Goal: Task Accomplishment & Management: Manage account settings

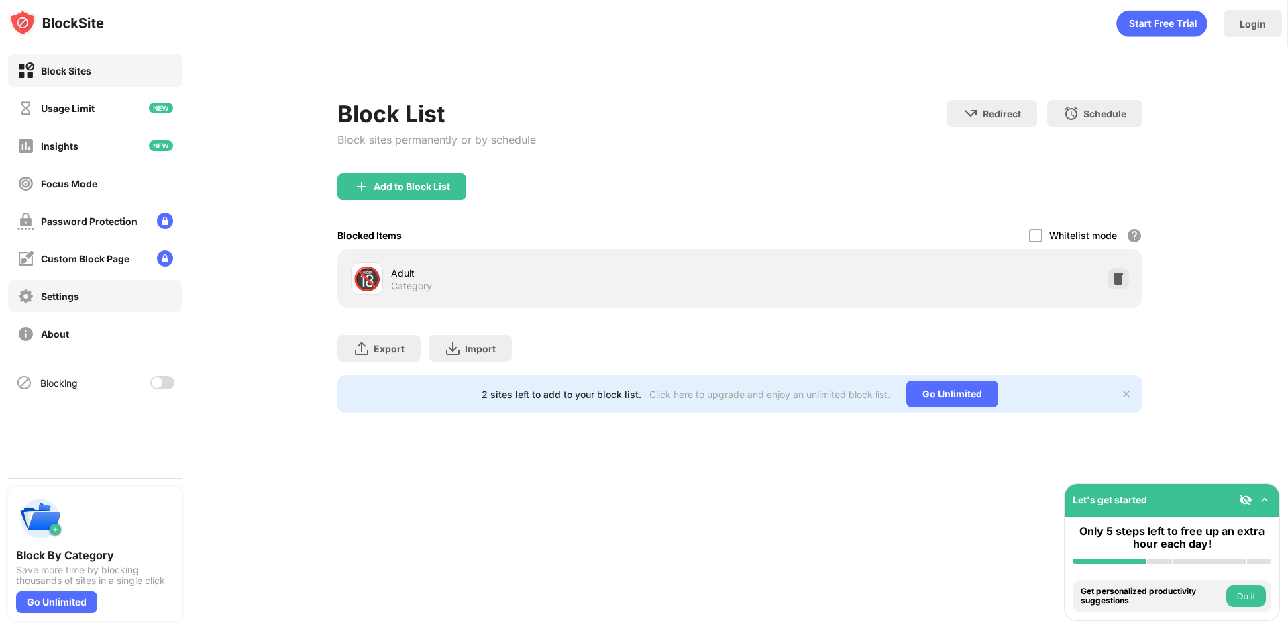
click at [113, 286] on div "Settings" at bounding box center [95, 296] width 174 height 32
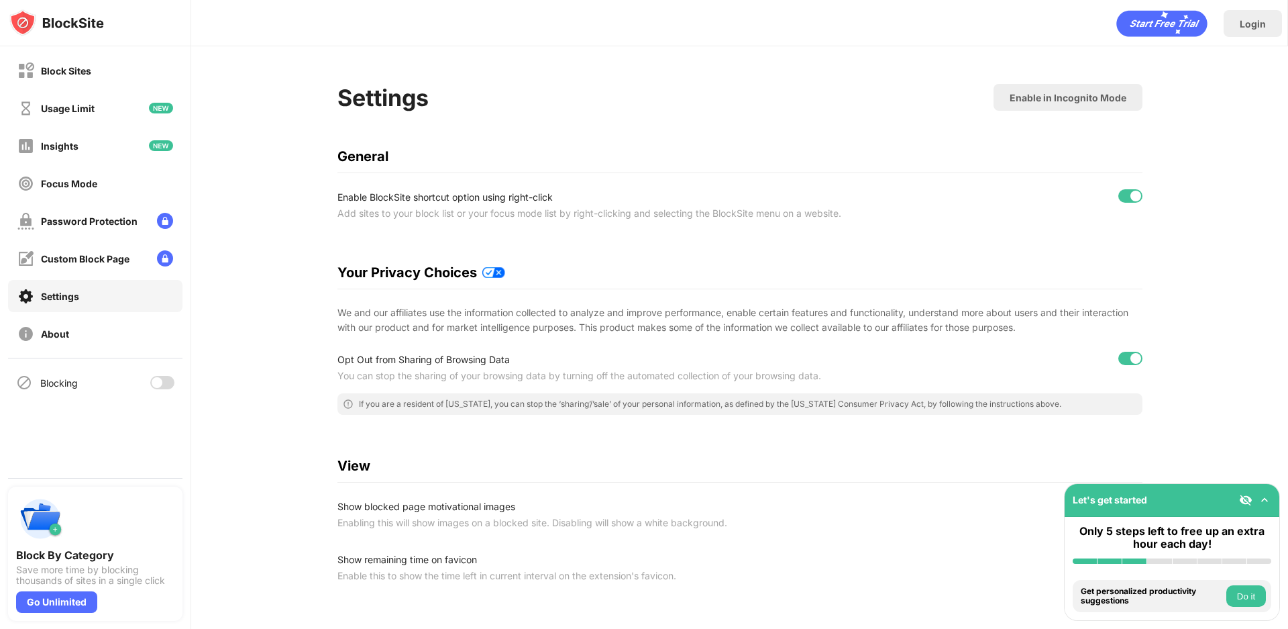
scroll to position [199, 0]
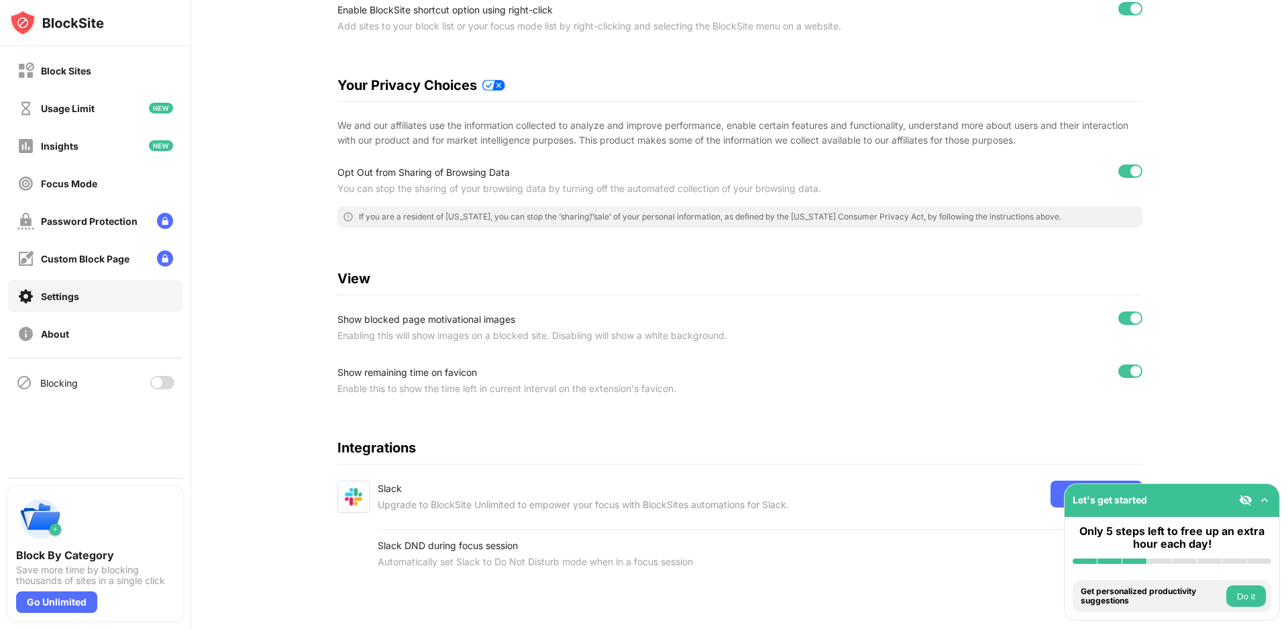
click at [114, 40] on div at bounding box center [95, 23] width 191 height 46
click at [93, 70] on div "Block Sites" at bounding box center [95, 70] width 174 height 32
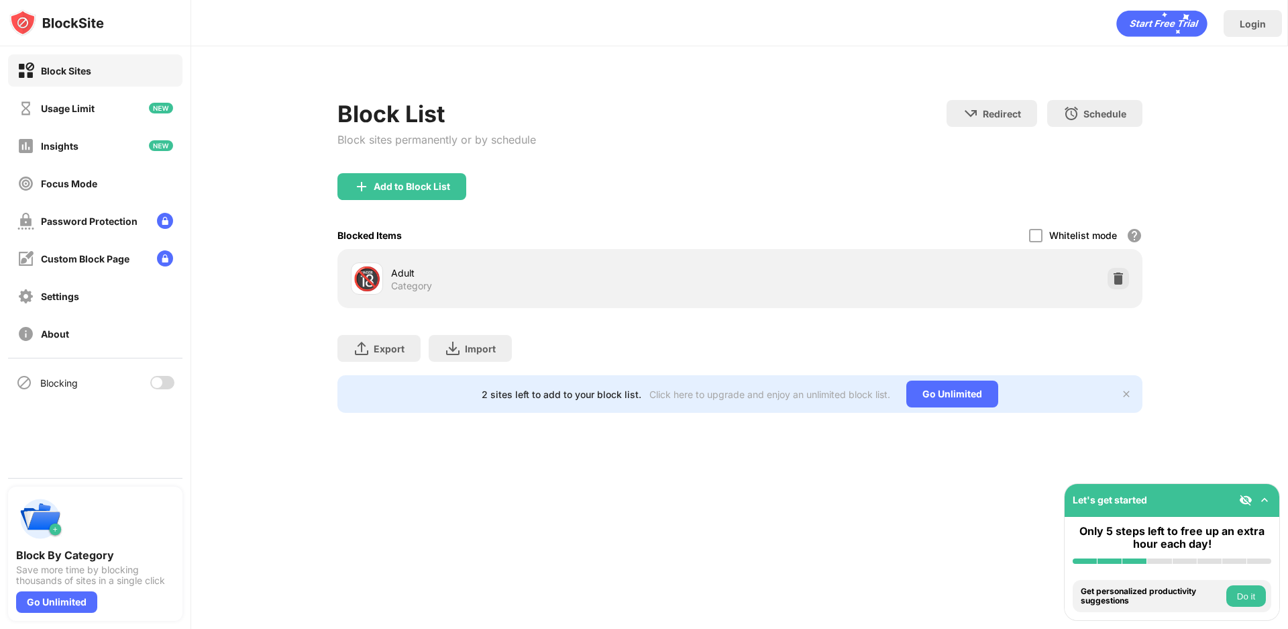
click at [1127, 392] on img at bounding box center [1126, 393] width 11 height 11
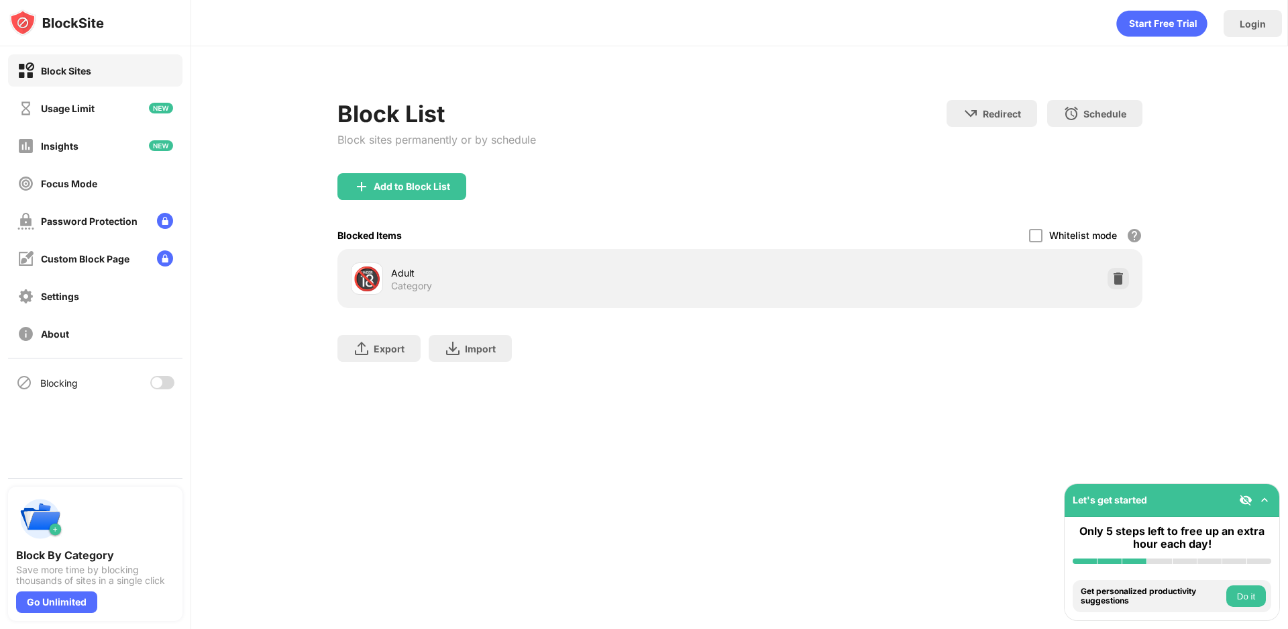
click at [975, 256] on div "🔞 Adult Category" at bounding box center [739, 278] width 805 height 59
click at [1117, 277] on img at bounding box center [1118, 278] width 13 height 13
